Goal: Task Accomplishment & Management: Use online tool/utility

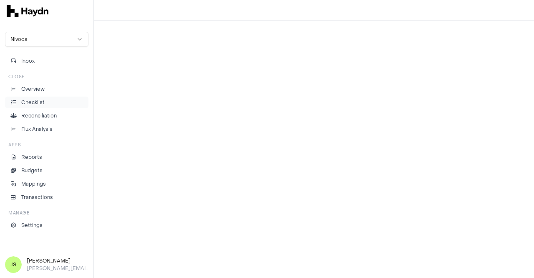
click at [31, 102] on p "Checklist" at bounding box center [32, 103] width 23 height 8
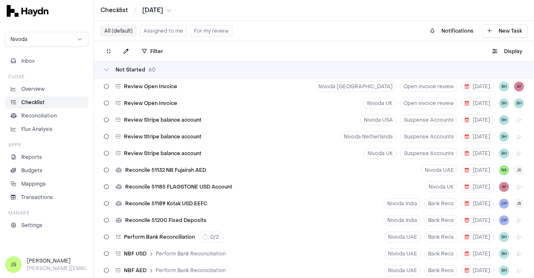
click at [163, 29] on button "Assigned to me" at bounding box center [163, 30] width 47 height 11
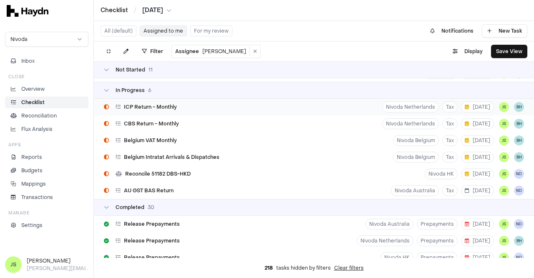
scroll to position [167, 0]
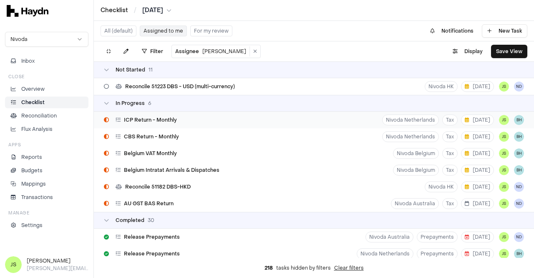
click at [164, 121] on span "ICP Return - Monthly" at bounding box center [150, 119] width 53 height 7
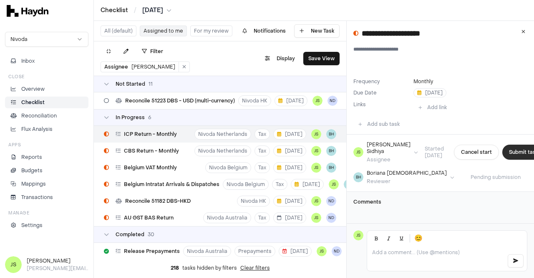
click at [503, 149] on button "Submit task" at bounding box center [524, 151] width 43 height 15
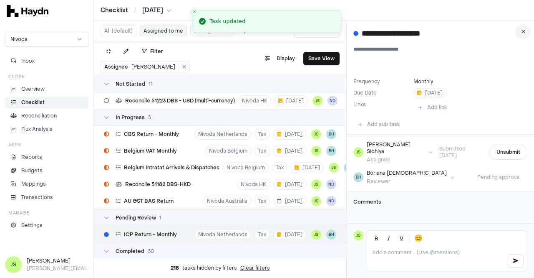
click at [523, 35] on button at bounding box center [523, 31] width 15 height 15
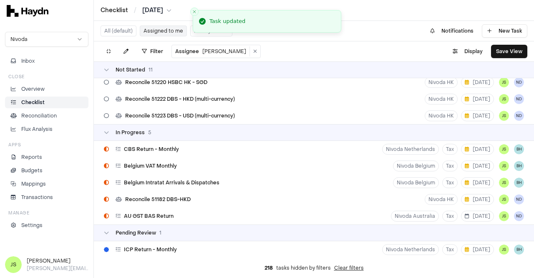
scroll to position [125, 0]
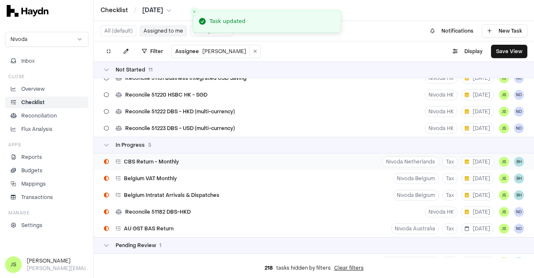
click at [176, 159] on span "CBS Return - Monthly" at bounding box center [151, 161] width 55 height 7
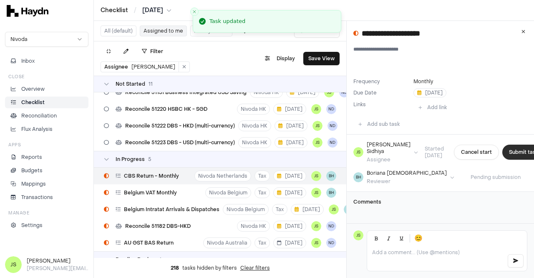
click at [503, 149] on button "Submit task" at bounding box center [524, 151] width 43 height 15
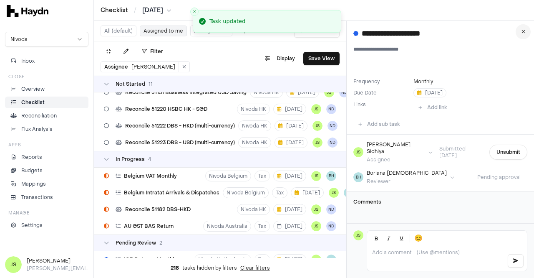
click at [524, 33] on icon at bounding box center [524, 31] width 4 height 5
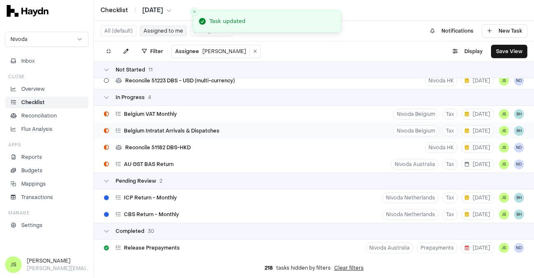
scroll to position [154, 0]
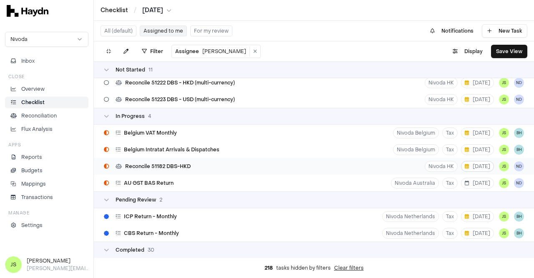
click at [466, 167] on span "[DATE]" at bounding box center [477, 166] width 25 height 7
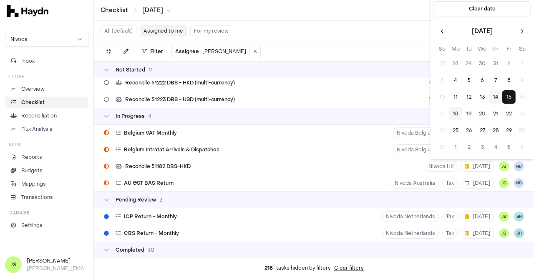
click at [458, 113] on button "18" at bounding box center [455, 113] width 13 height 13
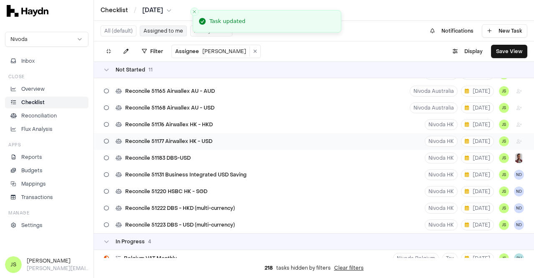
scroll to position [0, 0]
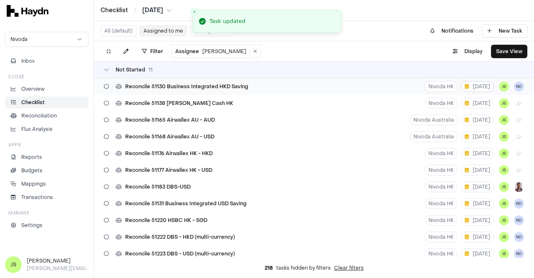
click at [470, 89] on span "[DATE]" at bounding box center [477, 86] width 25 height 7
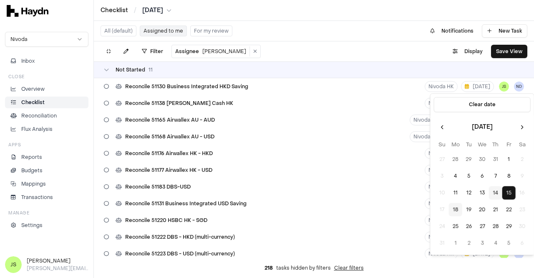
click at [458, 210] on button "18" at bounding box center [455, 209] width 13 height 13
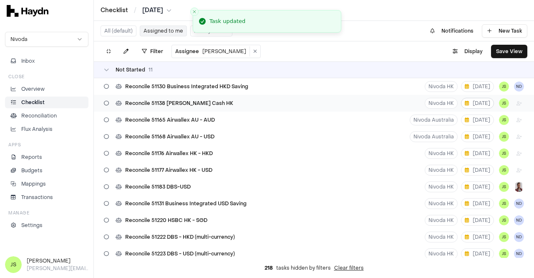
click at [475, 101] on div "Not Started 11 Reconcile 51130 Business Integrated HKD Saving Nivoda HK [DATE] …" at bounding box center [314, 161] width 441 height 200
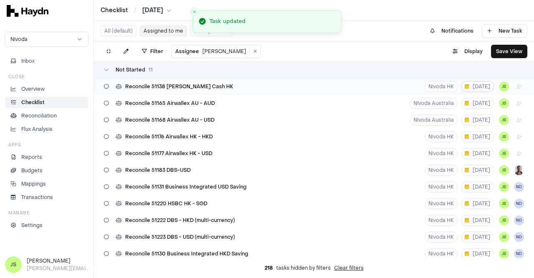
click at [476, 89] on button "[DATE]" at bounding box center [477, 86] width 33 height 11
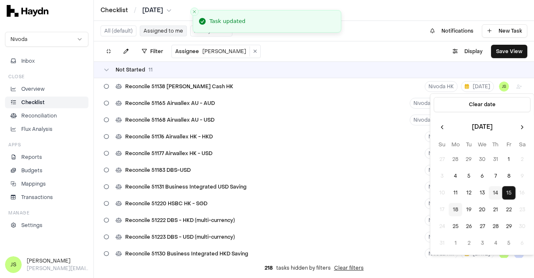
click at [457, 209] on button "18" at bounding box center [455, 209] width 13 height 13
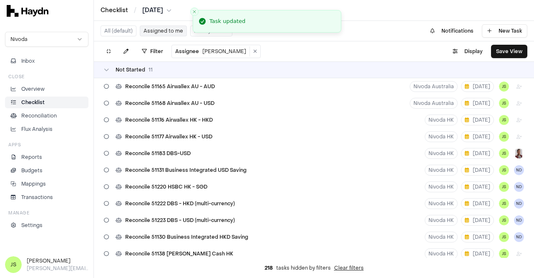
click at [470, 88] on span "[DATE]" at bounding box center [477, 86] width 25 height 7
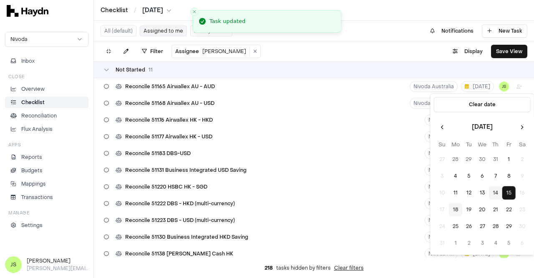
click at [458, 208] on button "18" at bounding box center [455, 209] width 13 height 13
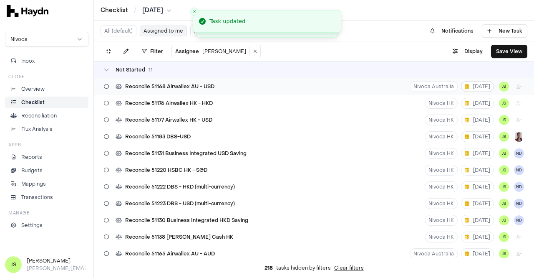
click at [468, 88] on span "[DATE]" at bounding box center [477, 86] width 25 height 7
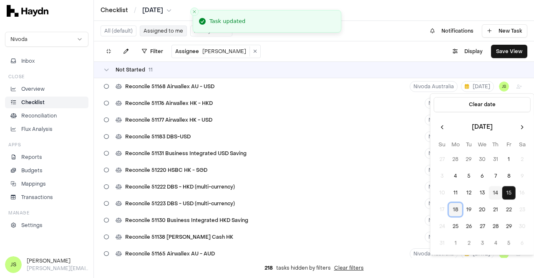
click at [454, 211] on button "18" at bounding box center [455, 209] width 13 height 13
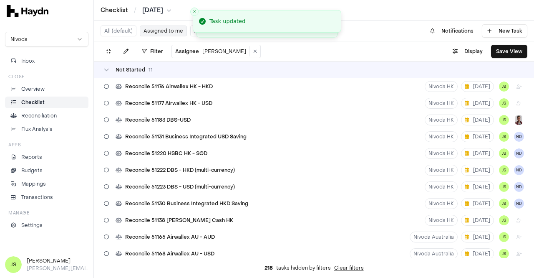
click at [470, 85] on span "[DATE]" at bounding box center [477, 86] width 25 height 7
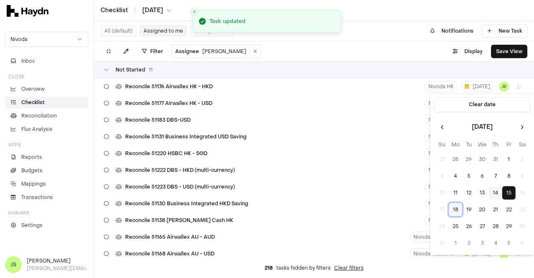
click at [453, 210] on button "18" at bounding box center [455, 209] width 13 height 13
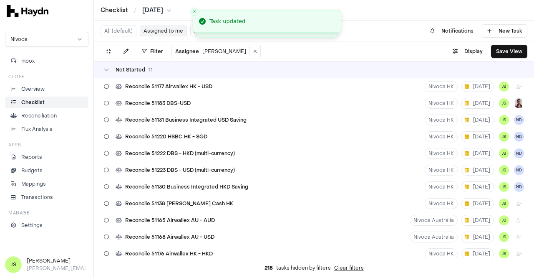
click at [469, 87] on span "[DATE]" at bounding box center [477, 86] width 25 height 7
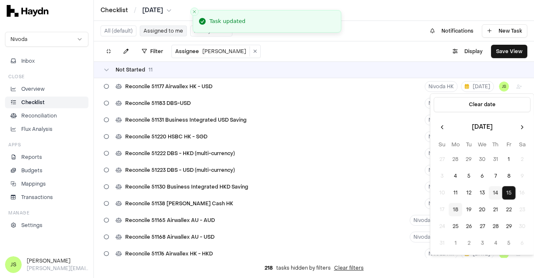
click at [454, 208] on button "18" at bounding box center [455, 209] width 13 height 13
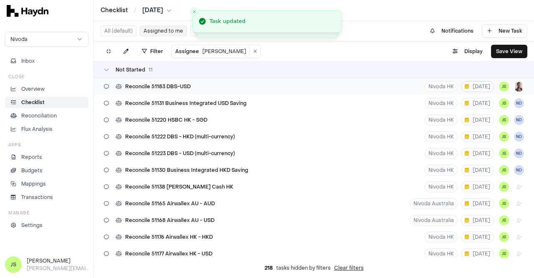
click at [474, 89] on button "[DATE]" at bounding box center [477, 86] width 33 height 11
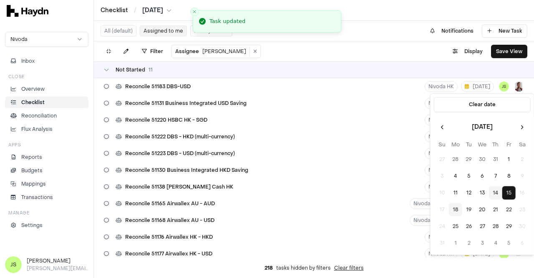
click at [460, 211] on button "18" at bounding box center [455, 209] width 13 height 13
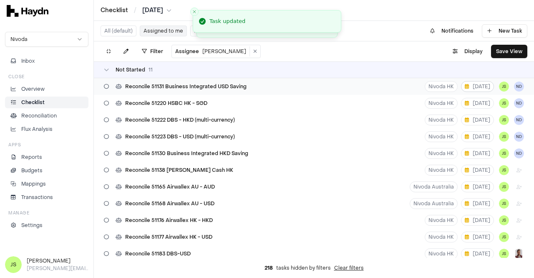
click at [471, 87] on span "[DATE]" at bounding box center [477, 86] width 25 height 7
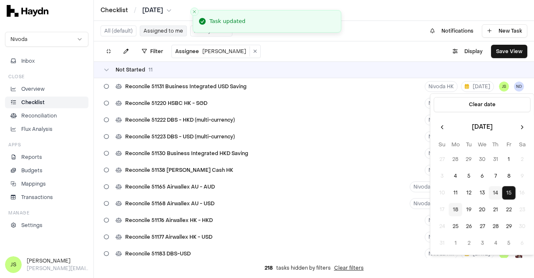
click at [458, 205] on button "18" at bounding box center [455, 209] width 13 height 13
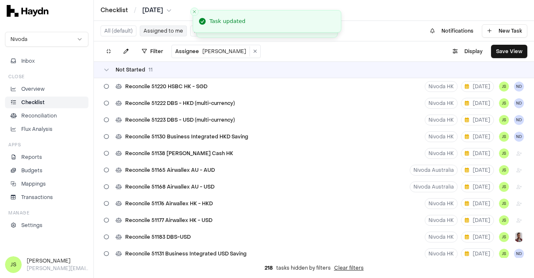
click at [472, 86] on span "[DATE]" at bounding box center [477, 86] width 25 height 7
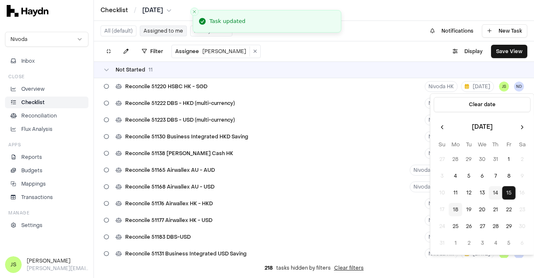
click at [457, 211] on button "18" at bounding box center [455, 209] width 13 height 13
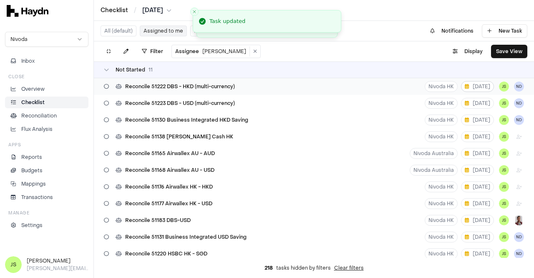
click at [471, 86] on span "[DATE]" at bounding box center [477, 86] width 25 height 7
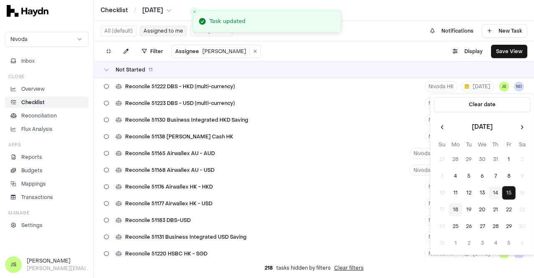
click at [457, 212] on button "18" at bounding box center [455, 209] width 13 height 13
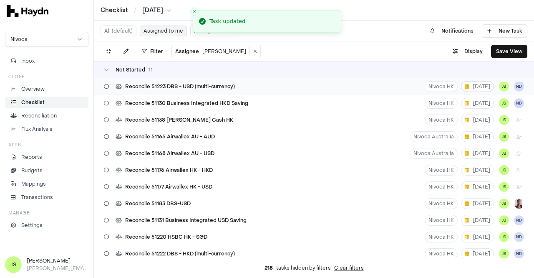
click at [477, 85] on span "[DATE]" at bounding box center [477, 86] width 25 height 7
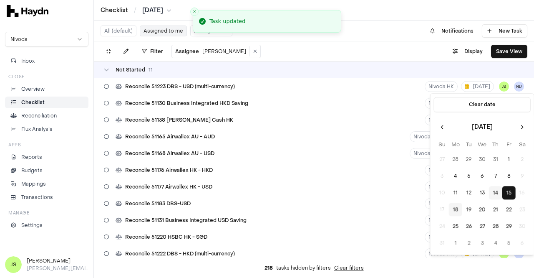
click at [452, 211] on button "18" at bounding box center [455, 209] width 13 height 13
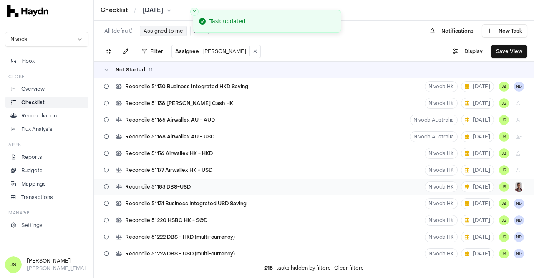
scroll to position [167, 0]
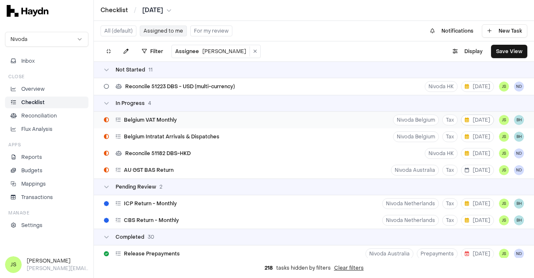
click at [473, 122] on span "[DATE]" at bounding box center [477, 119] width 25 height 7
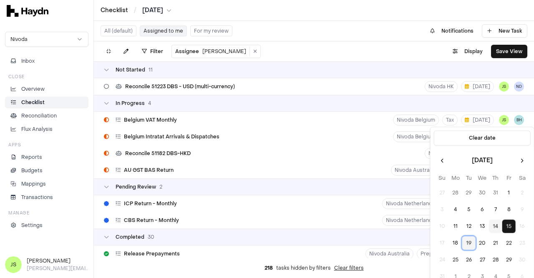
click at [469, 241] on button "19" at bounding box center [469, 242] width 13 height 13
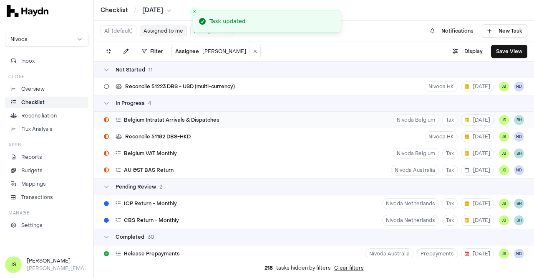
click at [473, 118] on span "[DATE]" at bounding box center [477, 119] width 25 height 7
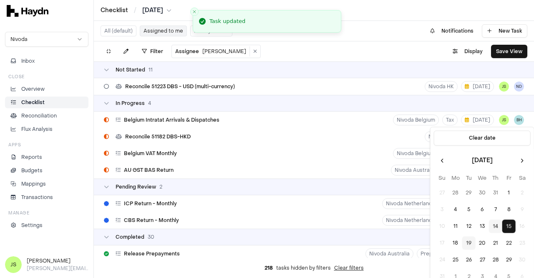
click at [468, 243] on button "19" at bounding box center [469, 242] width 13 height 13
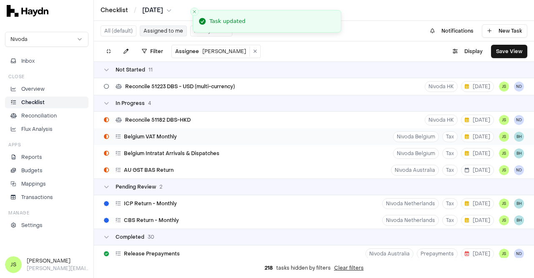
click at [185, 136] on div "[GEOGRAPHIC_DATA] VAT Monthly Nivoda Belgium Tax [DATE] JS BH" at bounding box center [314, 136] width 441 height 17
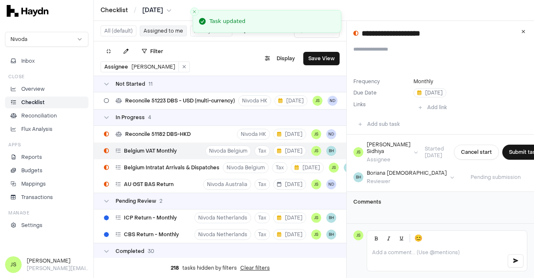
click at [396, 251] on p at bounding box center [436, 252] width 128 height 7
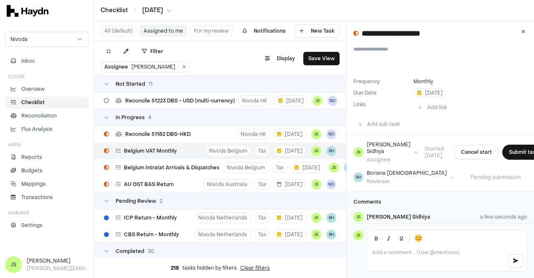
scroll to position [29, 0]
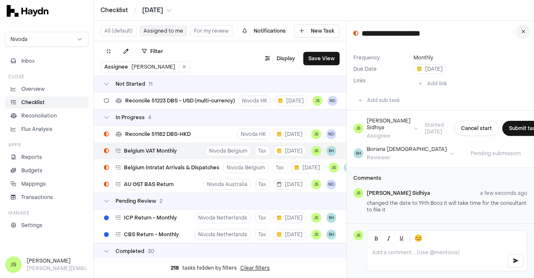
click at [517, 34] on button at bounding box center [523, 31] width 15 height 15
